Goal: Task Accomplishment & Management: Manage account settings

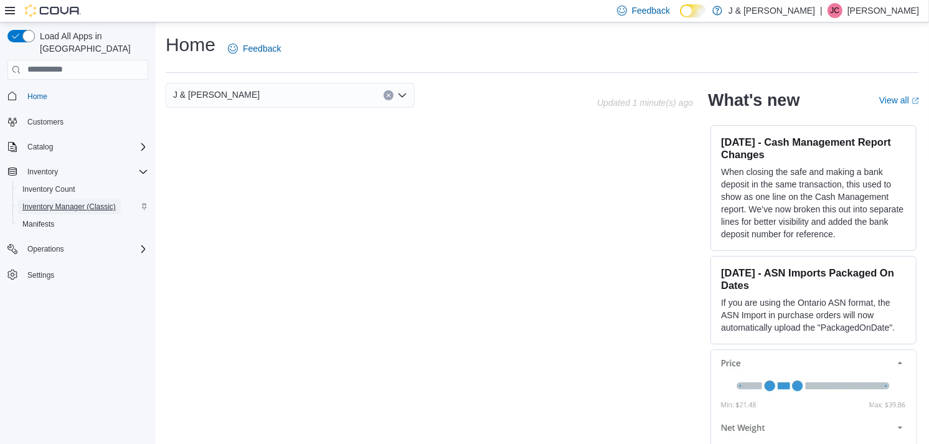
click at [77, 202] on span "Inventory Manager (Classic)" at bounding box center [68, 207] width 93 height 10
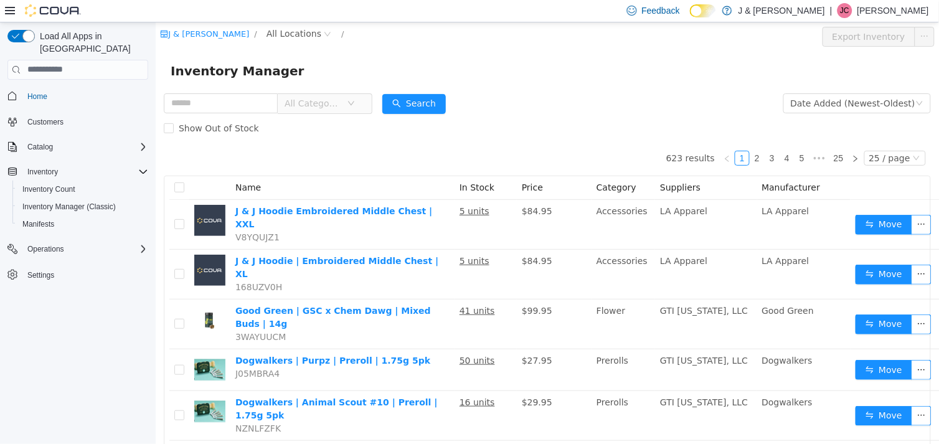
click at [325, 101] on span "All Categories" at bounding box center [312, 103] width 57 height 12
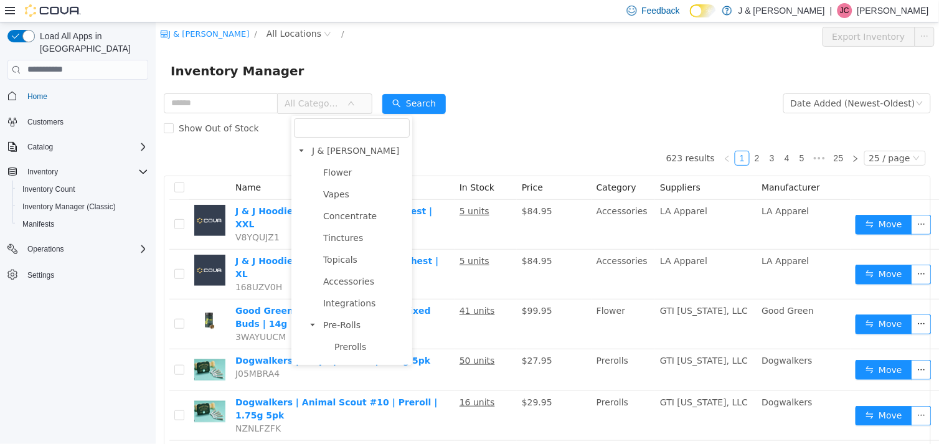
click at [351, 76] on div "Inventory Manager" at bounding box center [546, 70] width 753 height 20
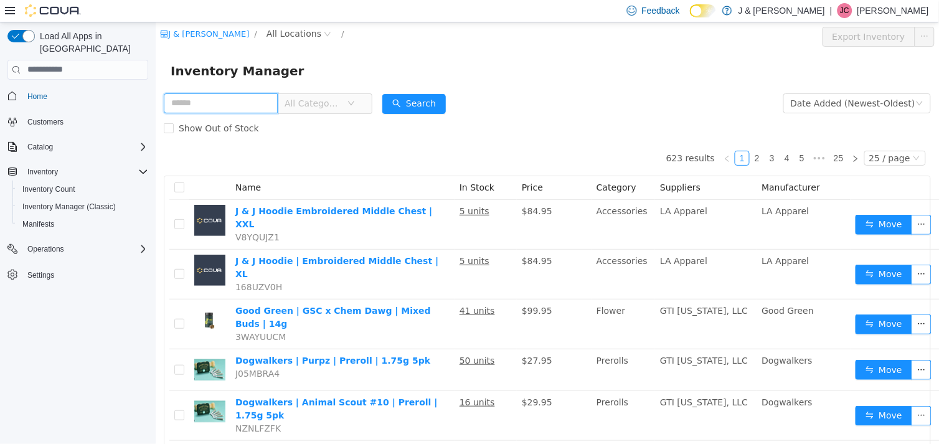
click at [210, 101] on input "text" at bounding box center [220, 103] width 114 height 20
click at [354, 106] on icon "icon: down" at bounding box center [350, 102] width 7 height 7
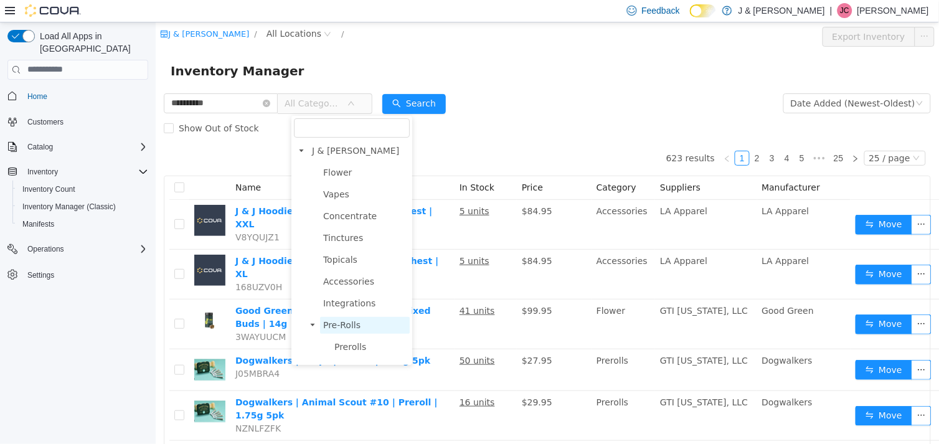
click at [338, 323] on span "Pre-Rolls" at bounding box center [341, 324] width 37 height 10
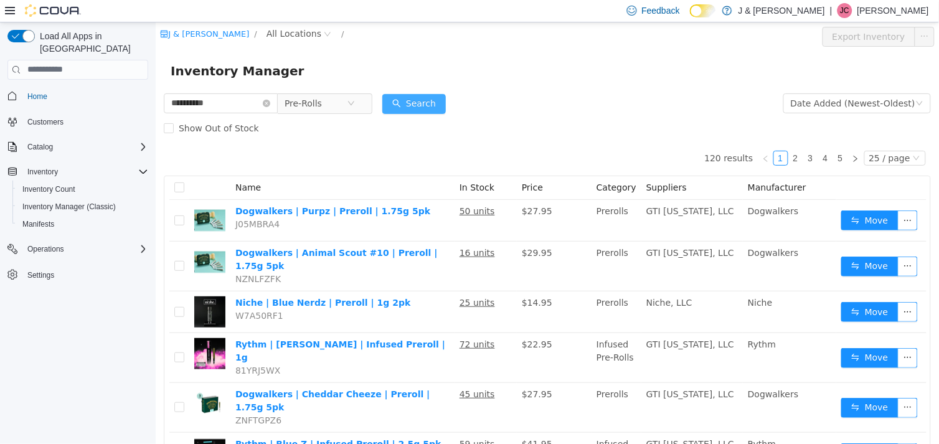
click at [421, 95] on button "Search" at bounding box center [414, 103] width 64 height 20
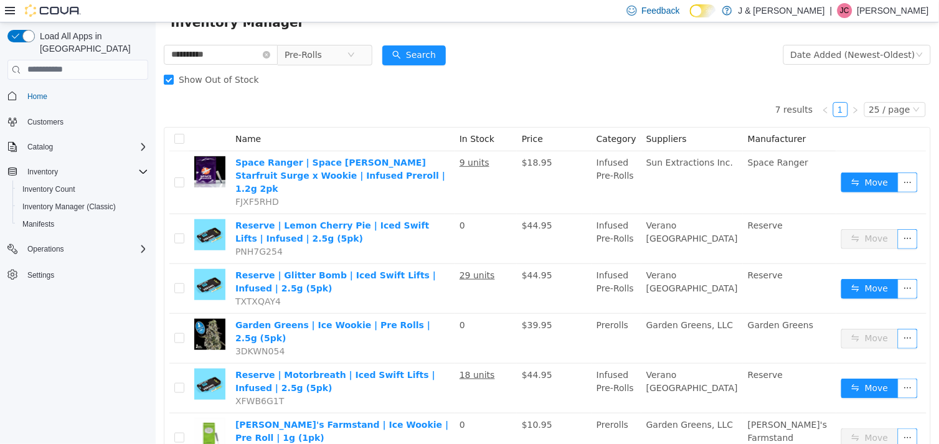
scroll to position [48, 0]
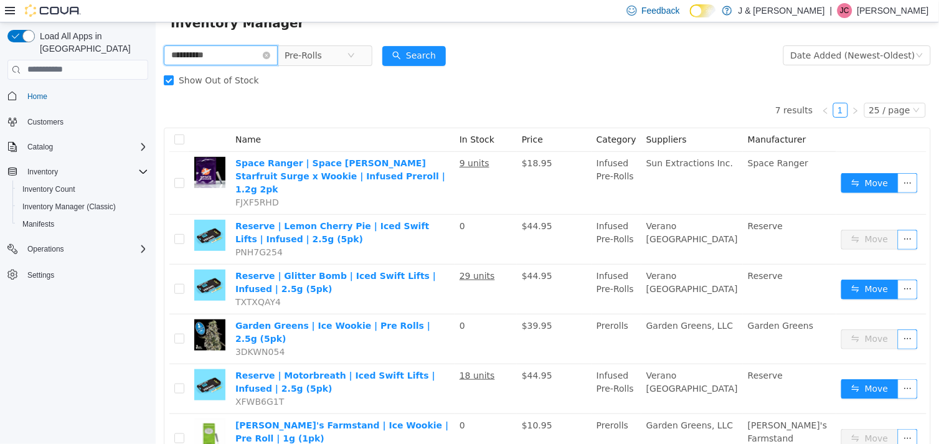
click at [247, 48] on input "**********" at bounding box center [220, 55] width 114 height 20
click at [346, 55] on span "Pre-Rolls" at bounding box center [315, 54] width 62 height 19
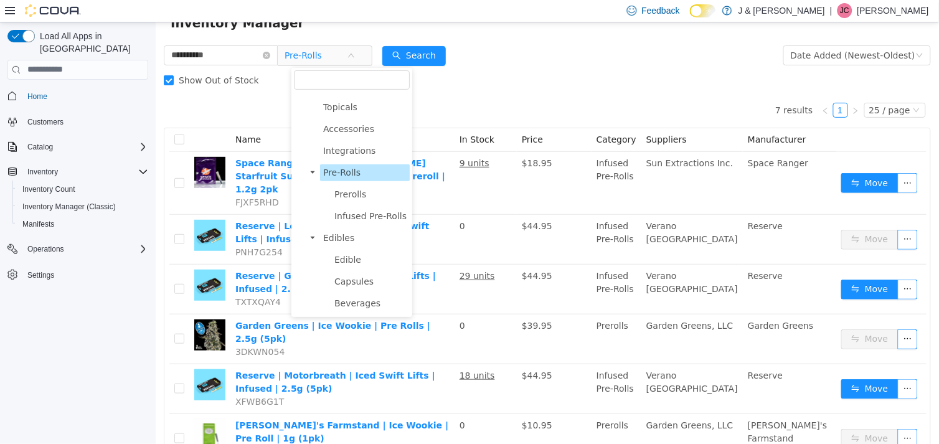
scroll to position [0, 0]
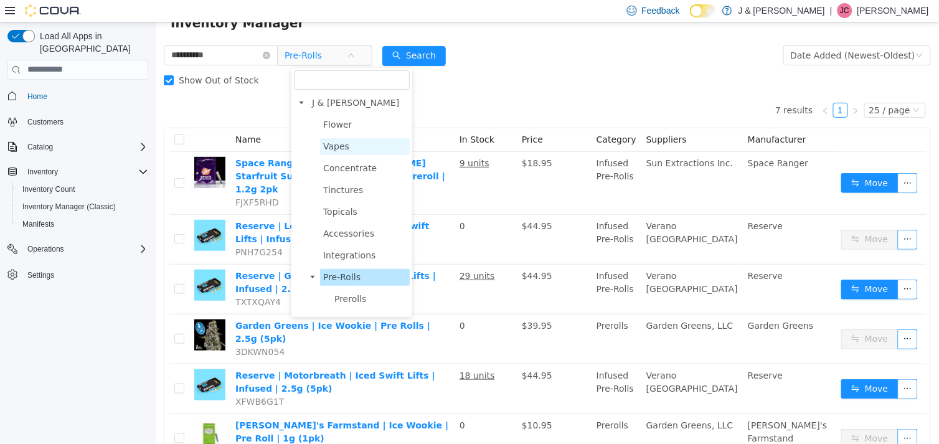
click at [345, 143] on span "Vapes" at bounding box center [364, 146] width 90 height 17
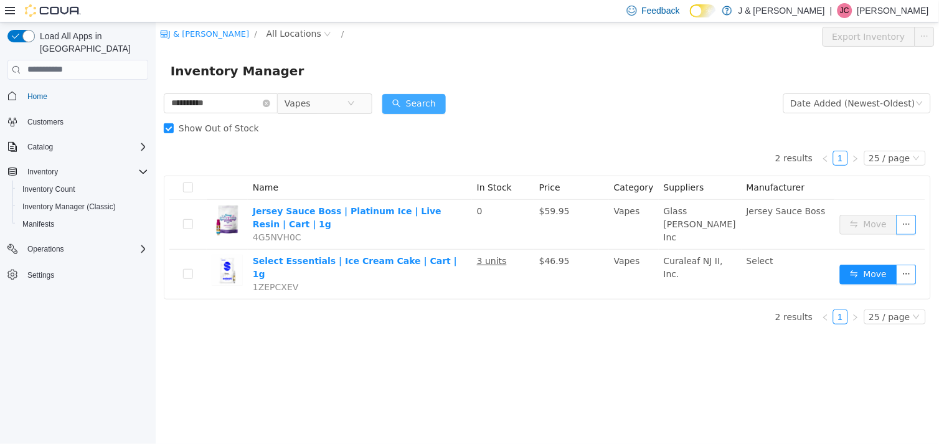
click at [414, 96] on button "Search" at bounding box center [414, 103] width 64 height 20
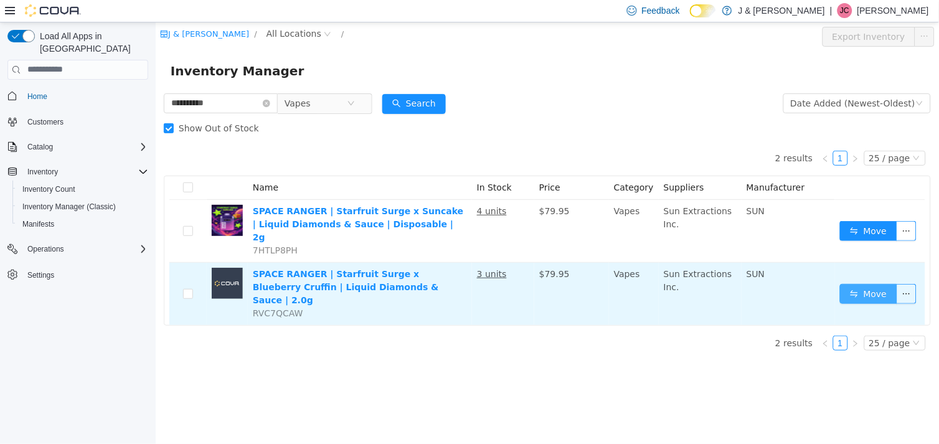
click at [844, 283] on button "Move" at bounding box center [867, 293] width 57 height 20
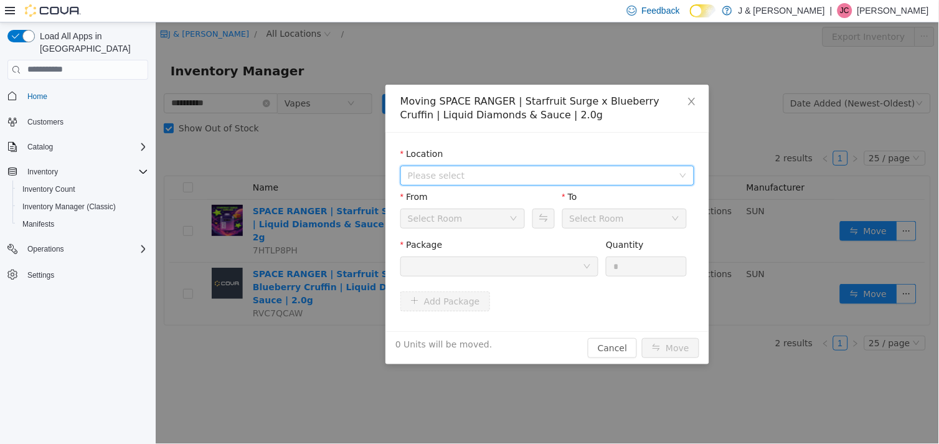
click at [465, 170] on span "Please select" at bounding box center [539, 175] width 265 height 12
click at [477, 208] on li "All Locations 3055 Route 23, Oak Ridge" at bounding box center [546, 209] width 289 height 39
click at [476, 229] on div "All Locations 3055 Route 23, Oak Ridge" at bounding box center [547, 210] width 294 height 46
click at [487, 209] on li "All Locations 3055 Route 23, Oak Ridge" at bounding box center [546, 209] width 289 height 39
click at [488, 216] on span "3055 Route 23, Oak Ridge" at bounding box center [475, 220] width 87 height 10
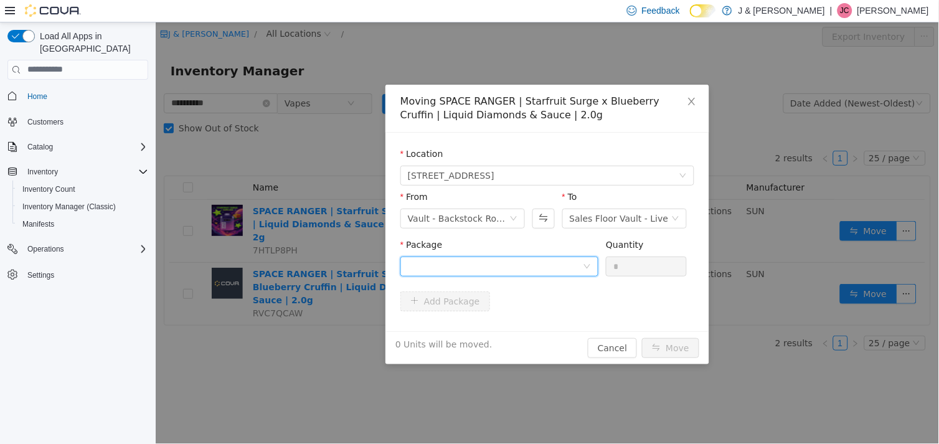
click at [502, 269] on div at bounding box center [494, 266] width 175 height 19
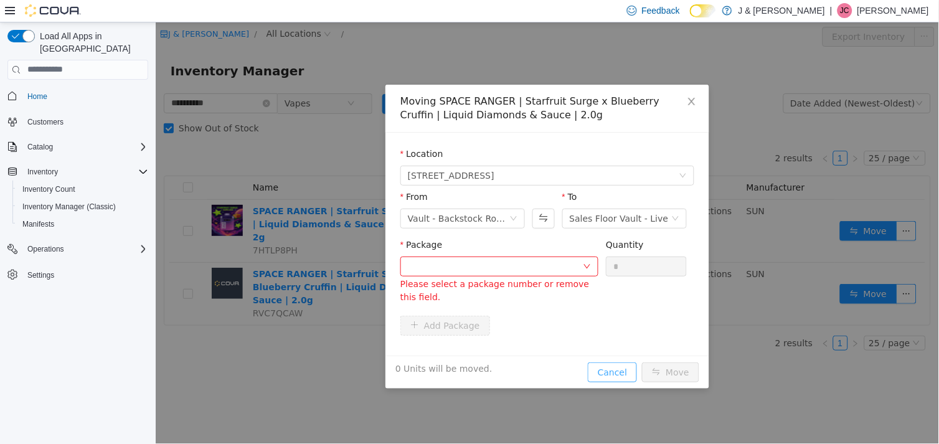
click at [615, 352] on div "Moving SPACE RANGER | Starfruit Surge x Blueberry Cruffin | Liquid Diamonds & S…" at bounding box center [547, 236] width 324 height 304
click at [617, 366] on button "Cancel" at bounding box center [611, 372] width 49 height 20
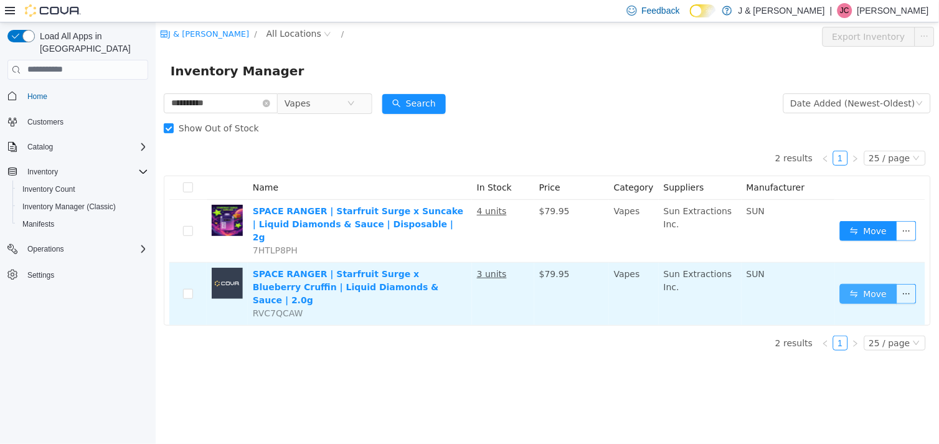
click at [857, 283] on button "Move" at bounding box center [867, 293] width 57 height 20
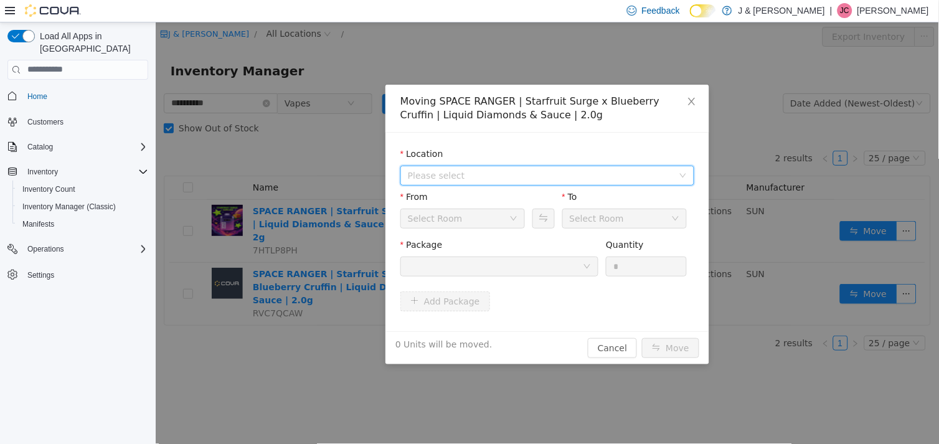
click at [462, 180] on span "Please select" at bounding box center [539, 175] width 265 height 12
click at [468, 207] on li "All Locations 3055 Route 23, Oak Ridge" at bounding box center [546, 209] width 289 height 39
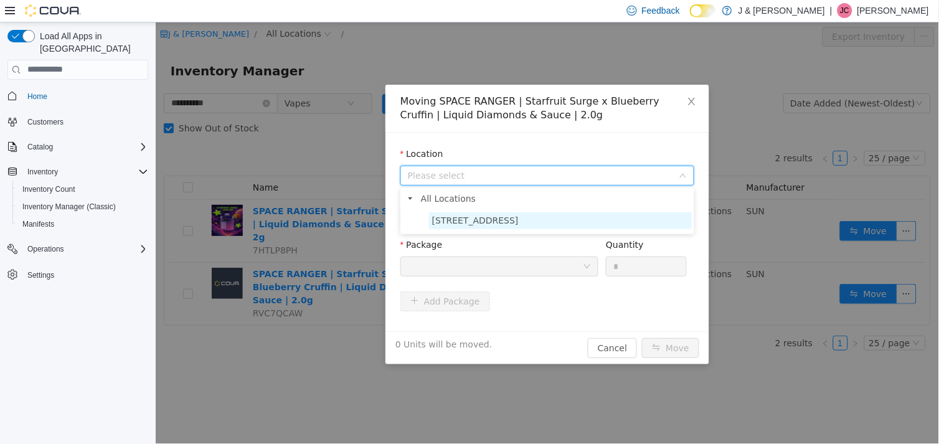
click at [469, 217] on span "3055 Route 23, Oak Ridge" at bounding box center [475, 220] width 87 height 10
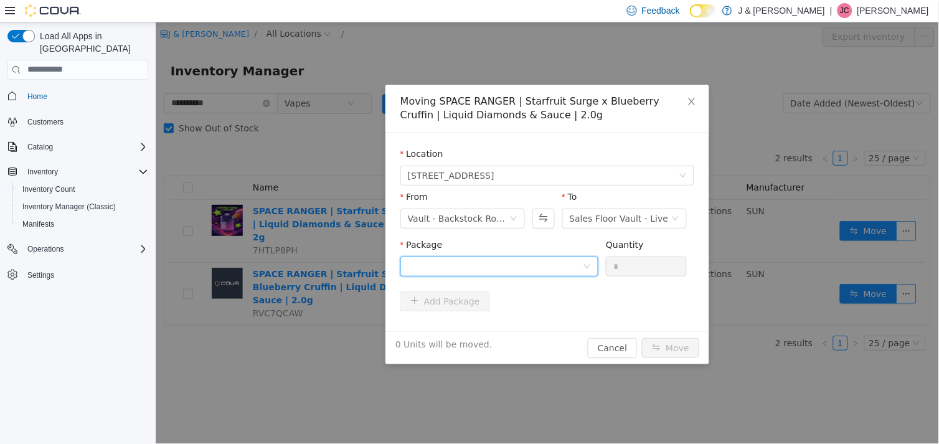
click at [550, 258] on div at bounding box center [494, 266] width 175 height 19
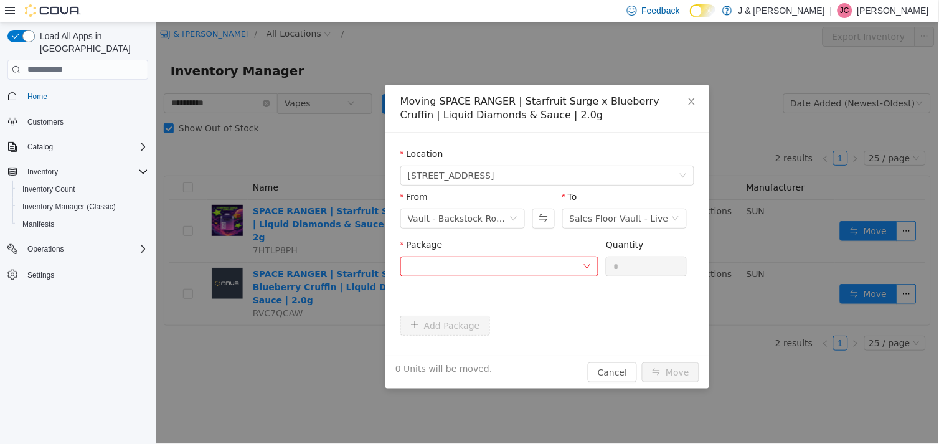
click at [556, 385] on div "Moving SPACE RANGER | Starfruit Surge x Blueberry Cruffin | Liquid Diamonds & S…" at bounding box center [546, 233] width 783 height 422
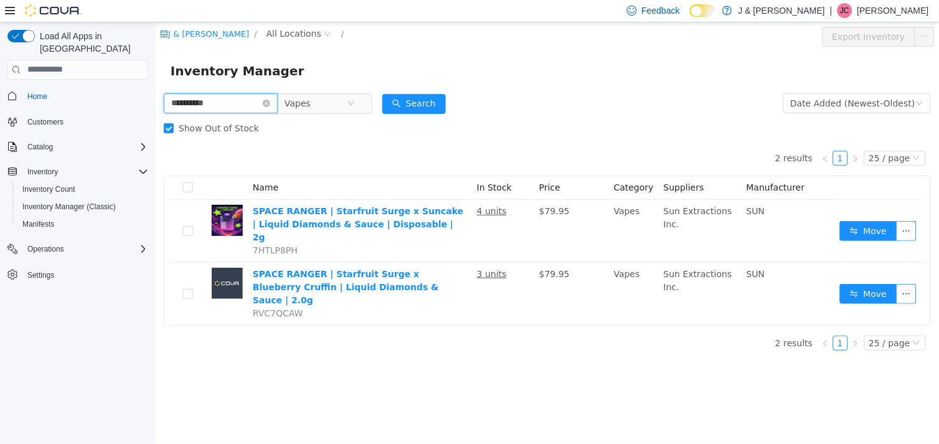
drag, startPoint x: 533, startPoint y: 367, endPoint x: 215, endPoint y: 100, distance: 415.4
click at [215, 100] on input "*********" at bounding box center [220, 103] width 114 height 20
type input "**********"
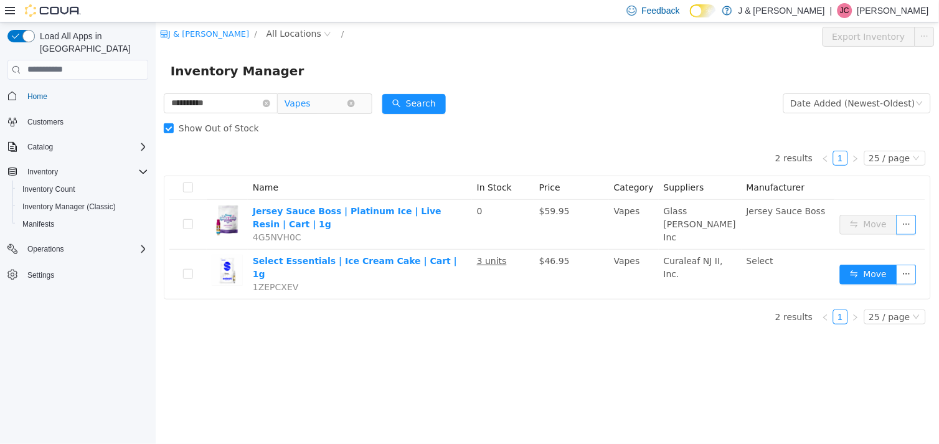
click at [310, 101] on span "Vapes" at bounding box center [297, 102] width 26 height 19
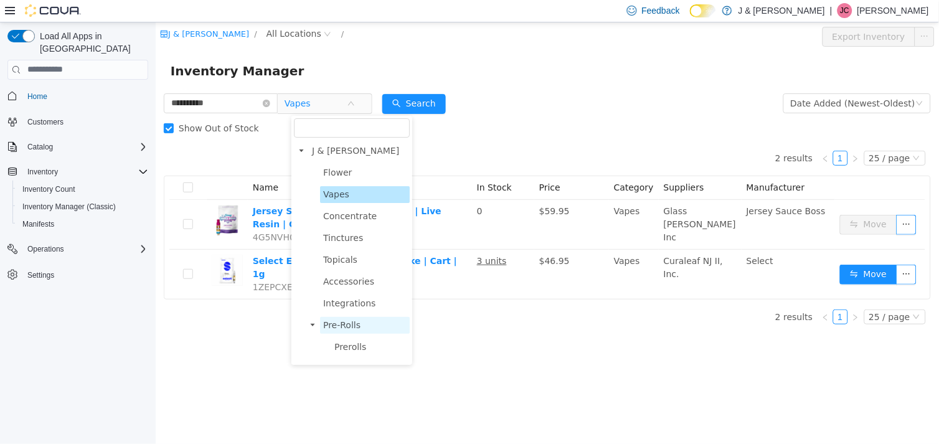
click at [336, 319] on span "Pre-Rolls" at bounding box center [341, 324] width 37 height 10
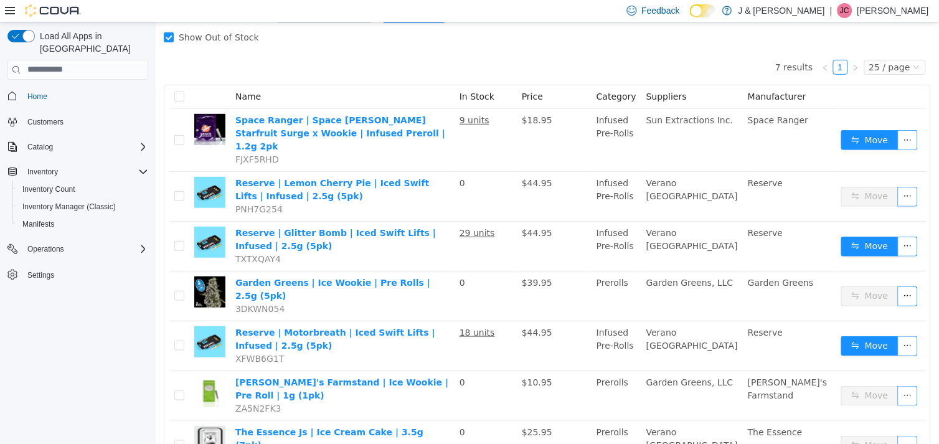
scroll to position [115, 0]
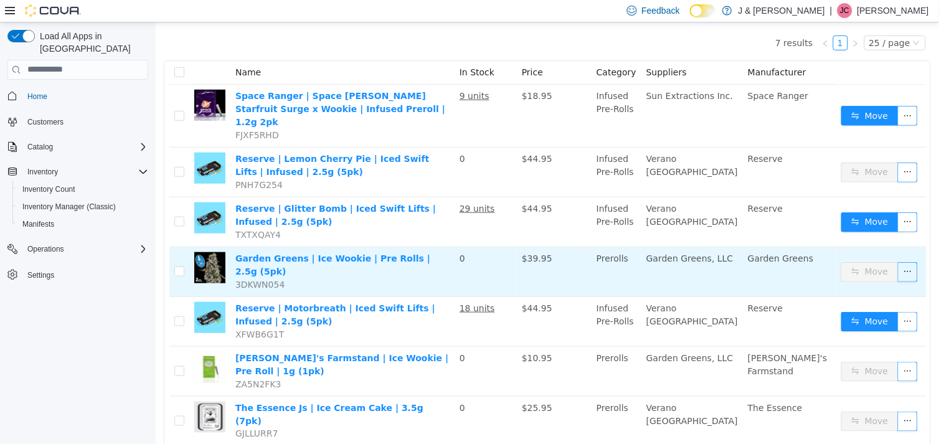
click at [867, 262] on button "Move" at bounding box center [869, 272] width 57 height 20
click at [426, 253] on link "Garden Greens | Ice Wookie | Pre Rolls | 2.5g (5pk)" at bounding box center [332, 264] width 195 height 23
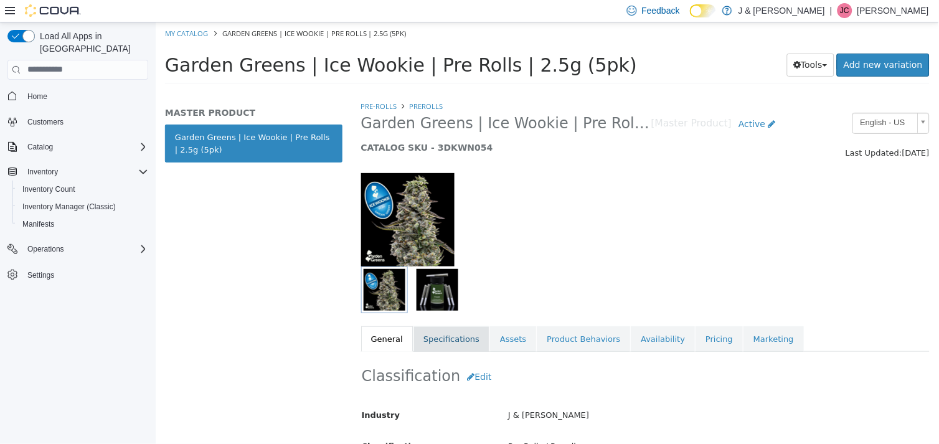
click at [433, 340] on link "Specifications" at bounding box center [451, 339] width 76 height 26
